Goal: Information Seeking & Learning: Learn about a topic

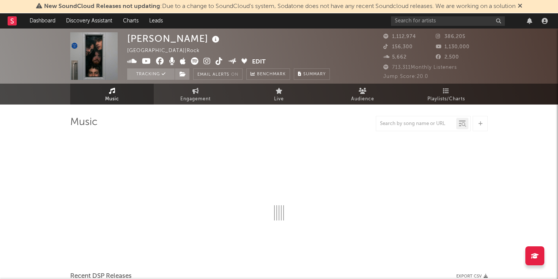
select select "6m"
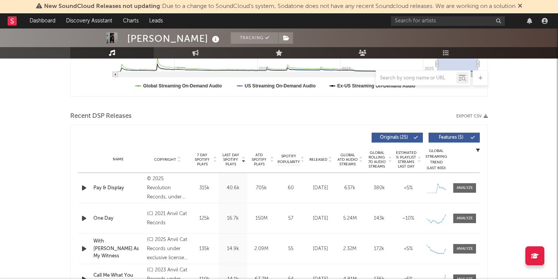
scroll to position [219, 0]
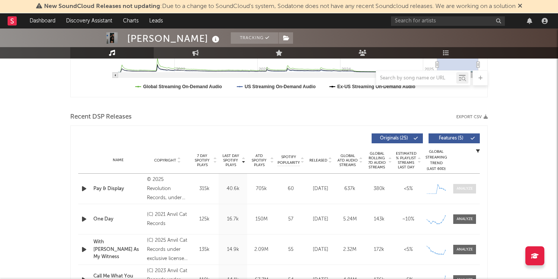
click at [465, 192] on span at bounding box center [464, 188] width 23 height 9
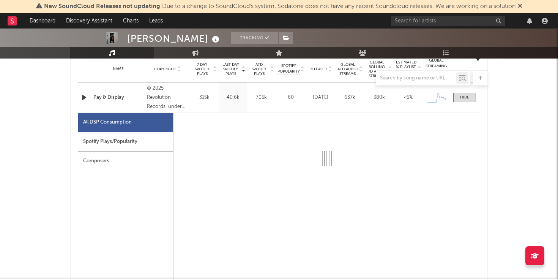
select select "1w"
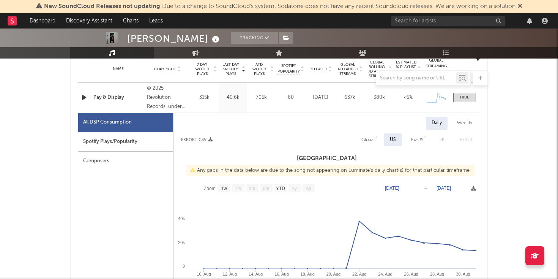
scroll to position [340, 0]
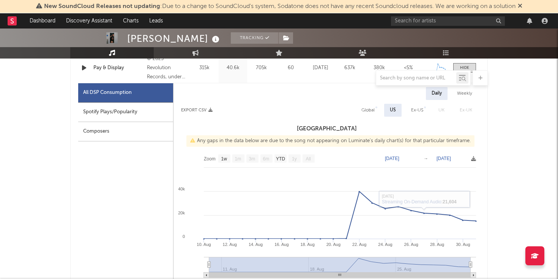
click at [367, 105] on div "Global" at bounding box center [368, 110] width 25 height 13
select select "1w"
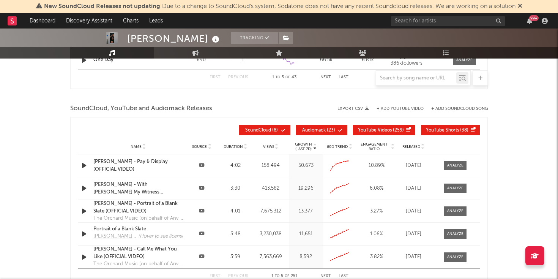
scroll to position [1205, 0]
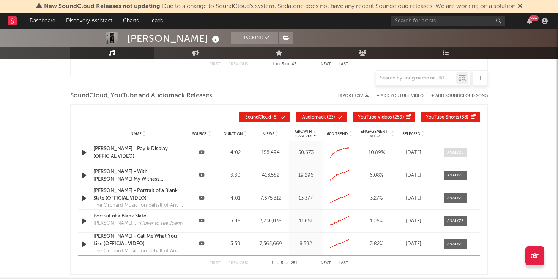
click at [462, 154] on div at bounding box center [455, 153] width 16 height 6
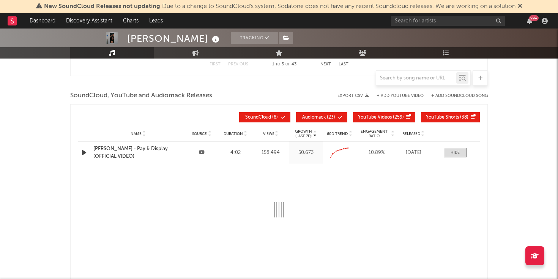
select select "All"
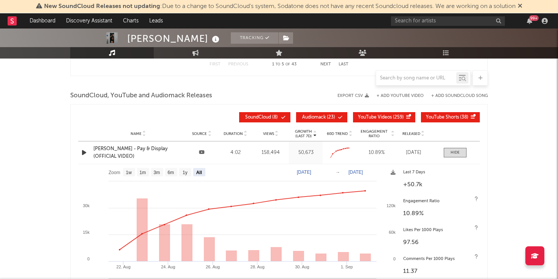
scroll to position [1257, 0]
